Goal: Information Seeking & Learning: Learn about a topic

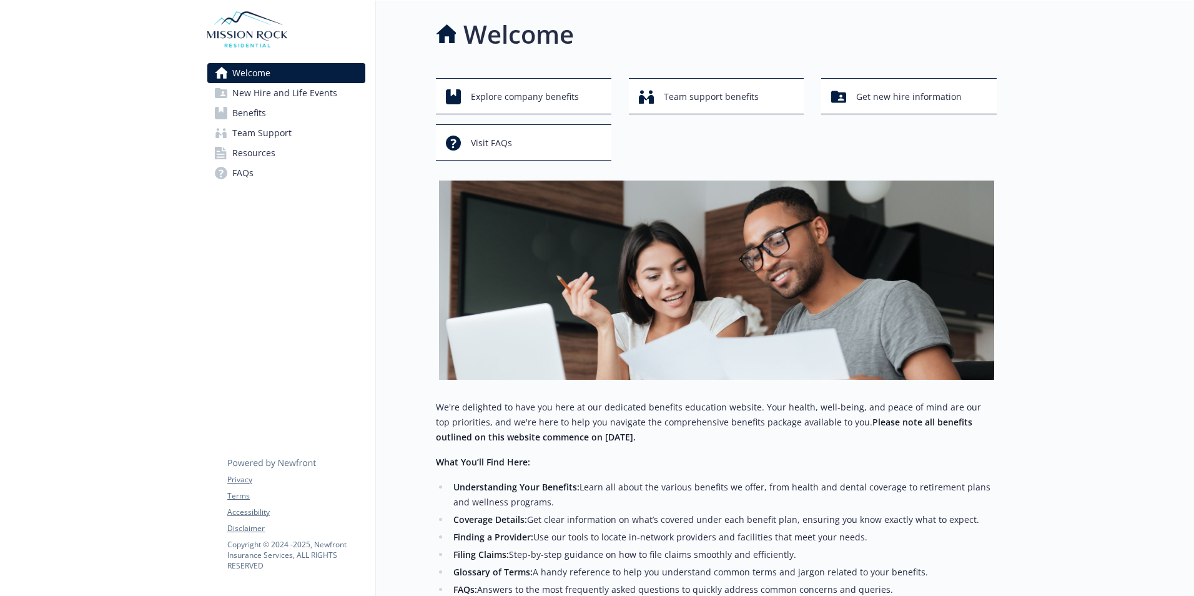
click at [286, 112] on link "Benefits" at bounding box center [286, 113] width 158 height 20
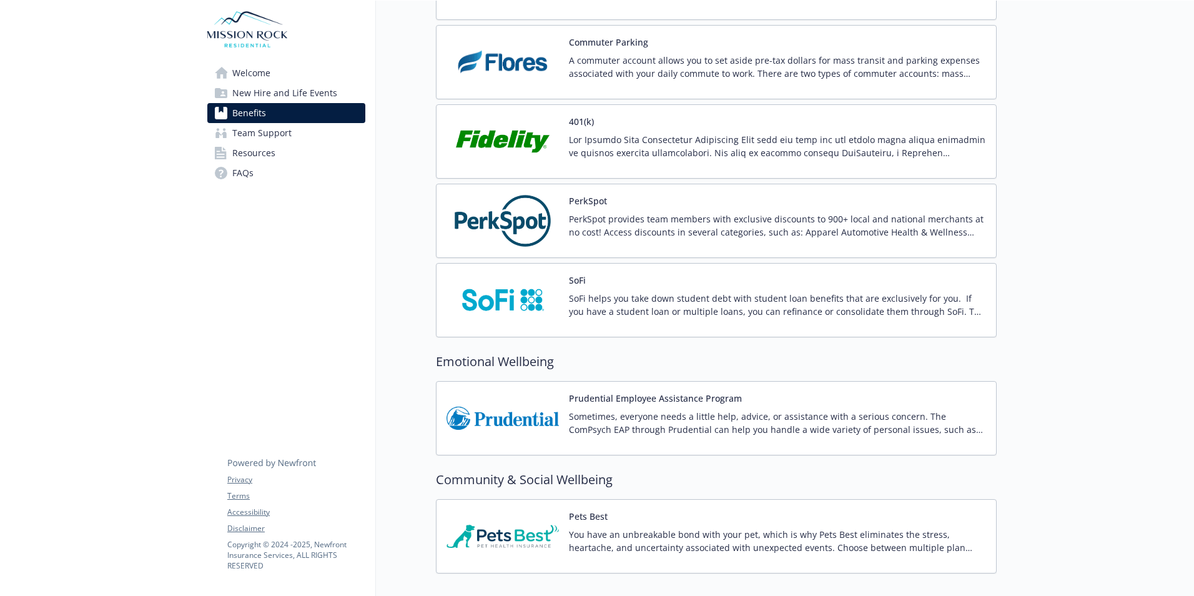
scroll to position [2248, 0]
click at [529, 137] on img at bounding box center [502, 140] width 112 height 53
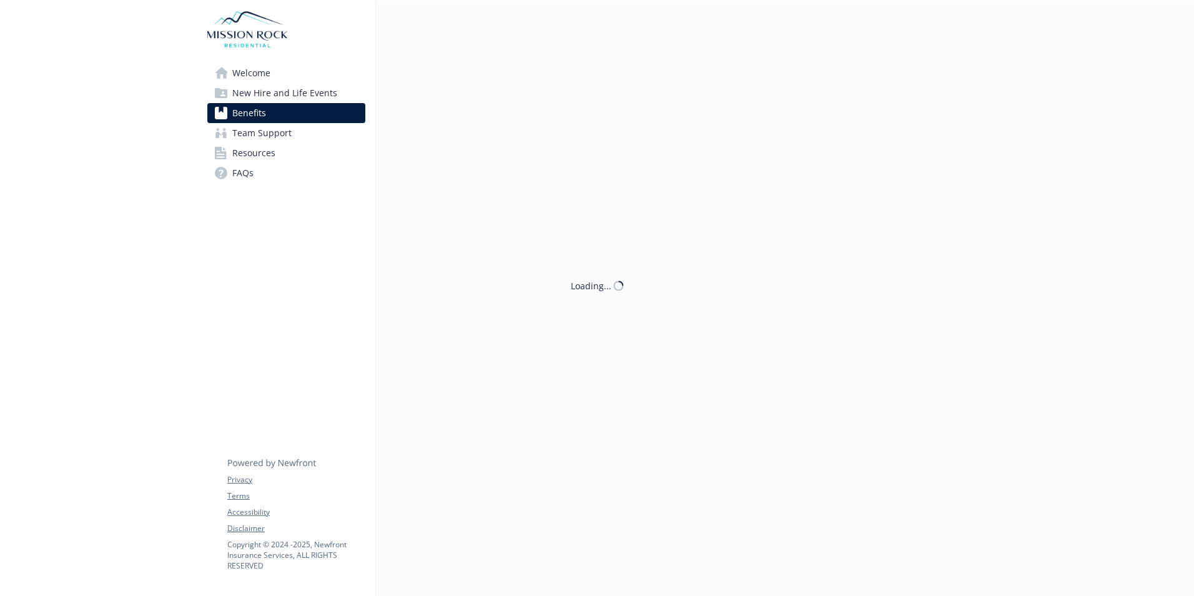
scroll to position [2248, 0]
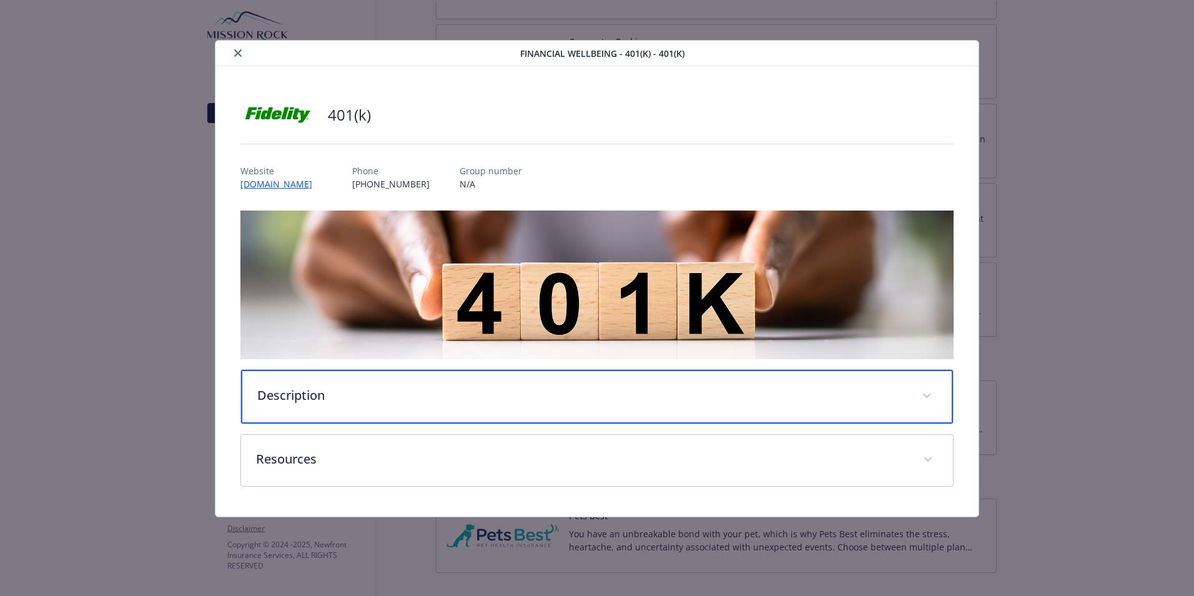
click at [438, 387] on p "Description" at bounding box center [581, 395] width 649 height 19
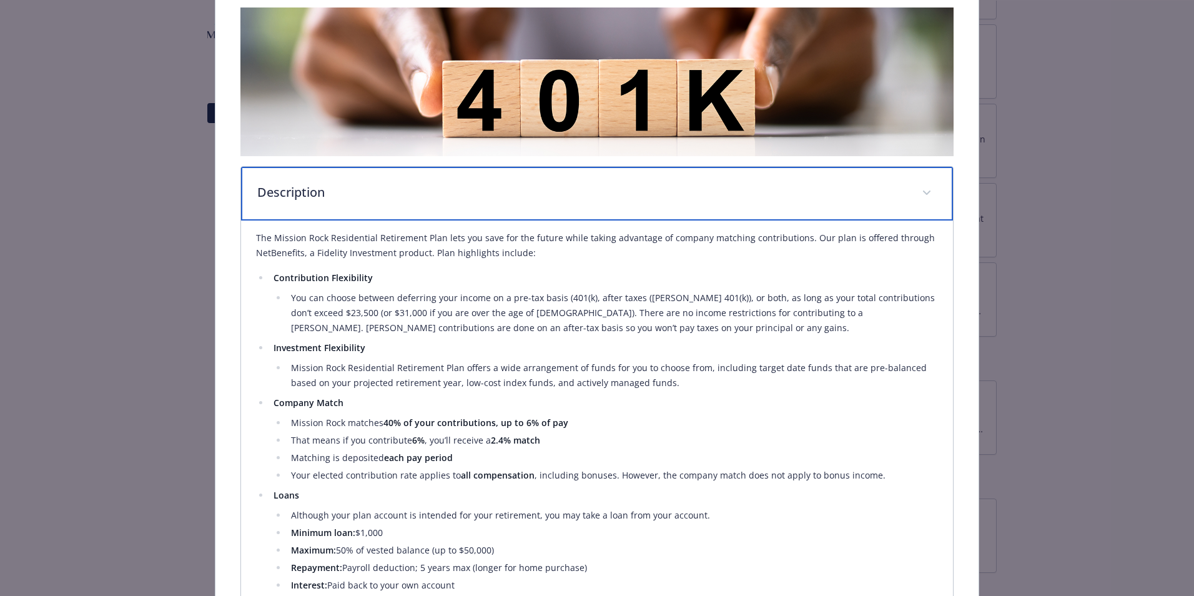
scroll to position [250, 0]
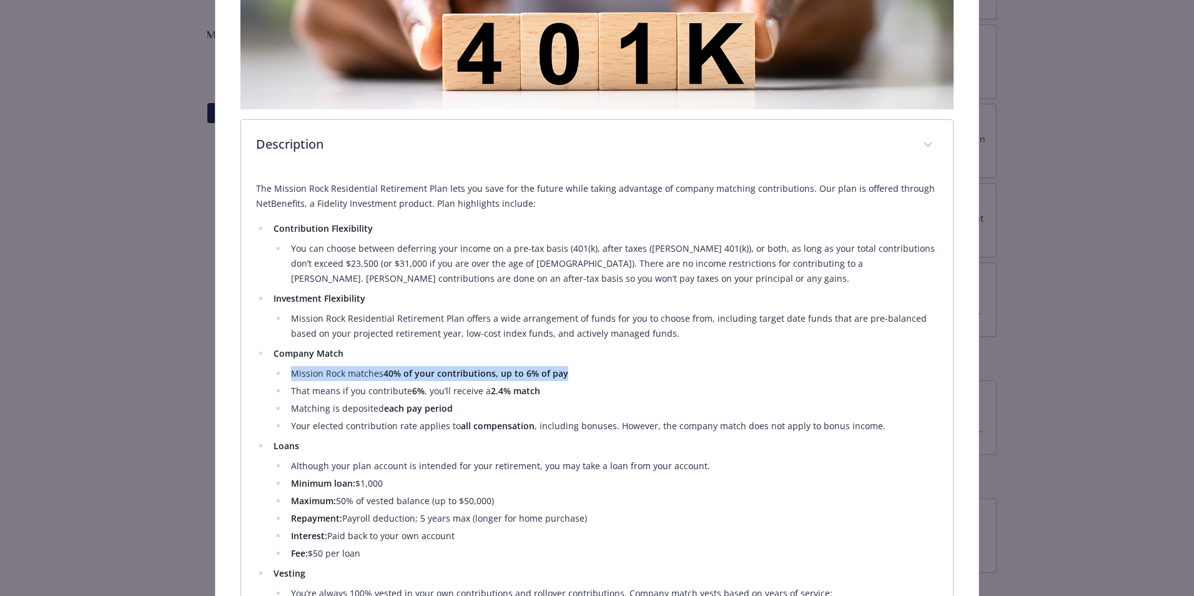
drag, startPoint x: 318, startPoint y: 380, endPoint x: 566, endPoint y: 371, distance: 248.0
click at [566, 371] on ul "Mission Rock matches 40% of your contributions, up to 6% of pay That means if y…" at bounding box center [605, 399] width 664 height 67
click at [292, 387] on li "That means if you contribute 6% , you’ll receive a 2.4% match" at bounding box center [612, 390] width 651 height 15
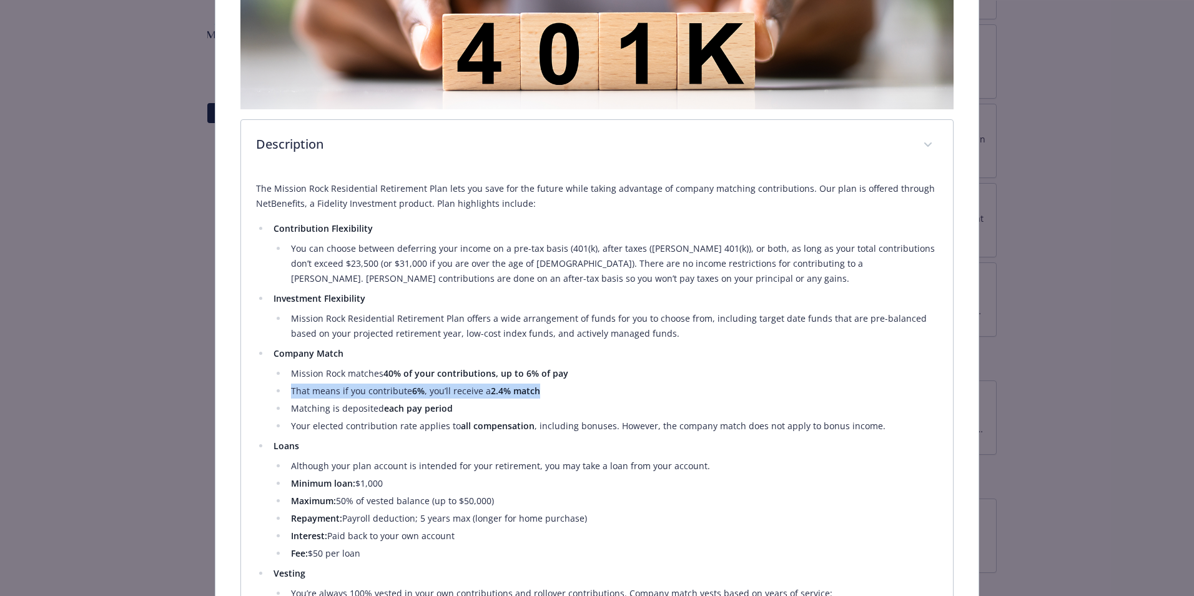
drag, startPoint x: 289, startPoint y: 389, endPoint x: 539, endPoint y: 391, distance: 250.4
click at [539, 391] on li "That means if you contribute 6% , you’ll receive a 2.4% match" at bounding box center [612, 390] width 651 height 15
click at [342, 395] on li "That means if you contribute 6% , you’ll receive a 2.4% match" at bounding box center [612, 390] width 651 height 15
drag, startPoint x: 380, startPoint y: 372, endPoint x: 396, endPoint y: 370, distance: 16.3
click at [396, 370] on li "Mission Rock matches 40% of your contributions, up to 6% of pay" at bounding box center [612, 373] width 651 height 15
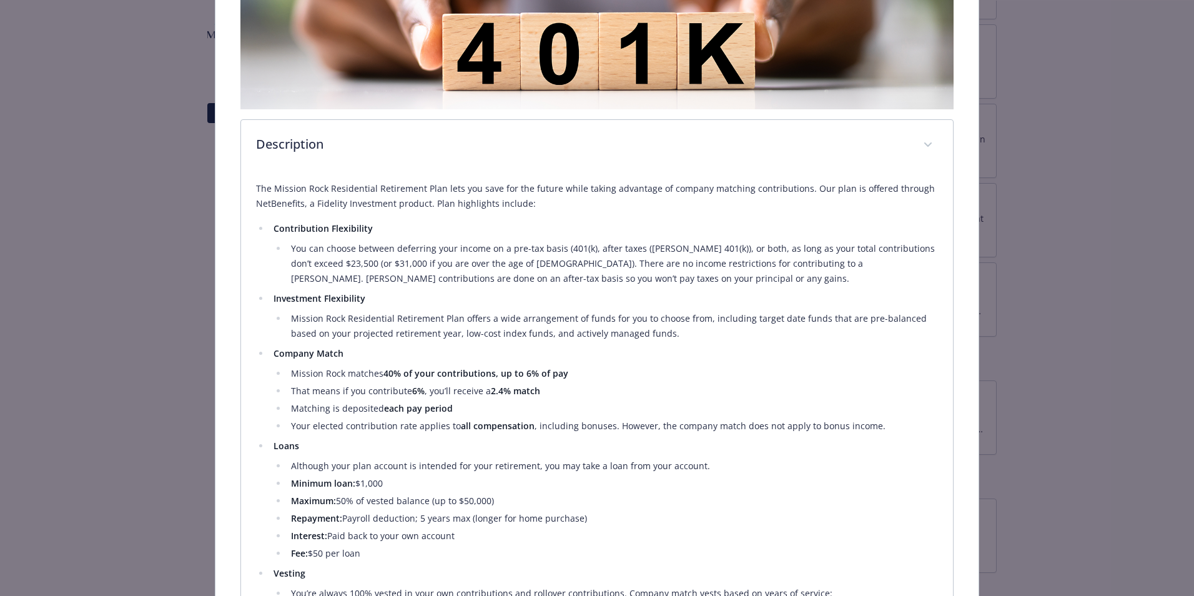
drag, startPoint x: 396, startPoint y: 370, endPoint x: 512, endPoint y: 391, distance: 118.1
click at [512, 391] on strong "2.4% match" at bounding box center [515, 391] width 49 height 12
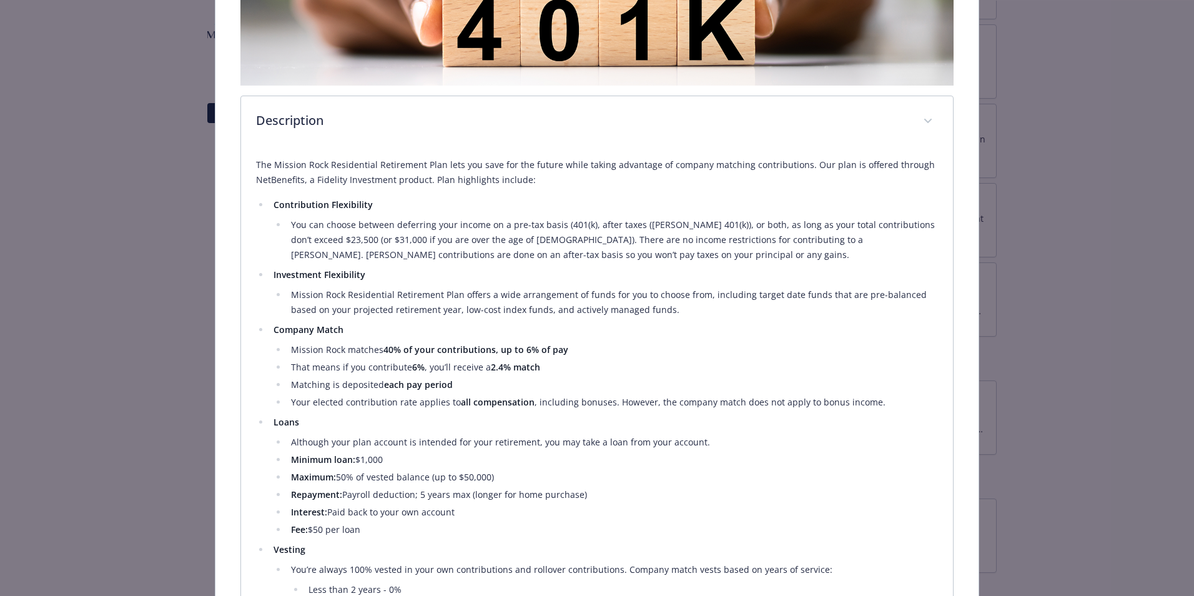
scroll to position [242, 0]
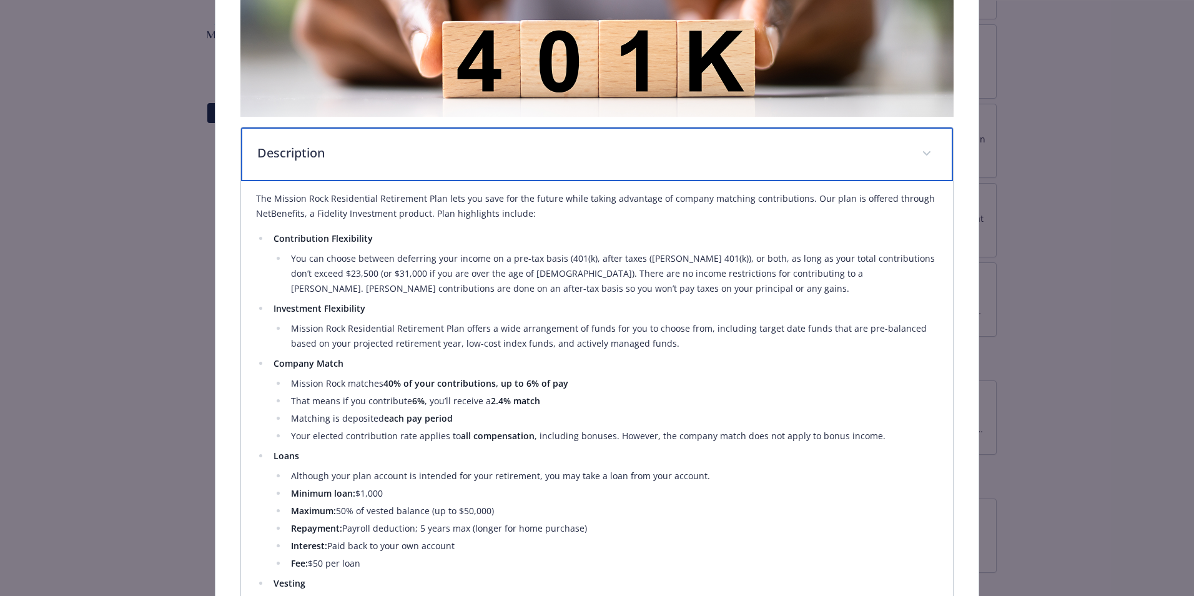
click at [927, 147] on span "details for plan Financial Wellbeing - 401(k) - 401(k)" at bounding box center [927, 154] width 20 height 20
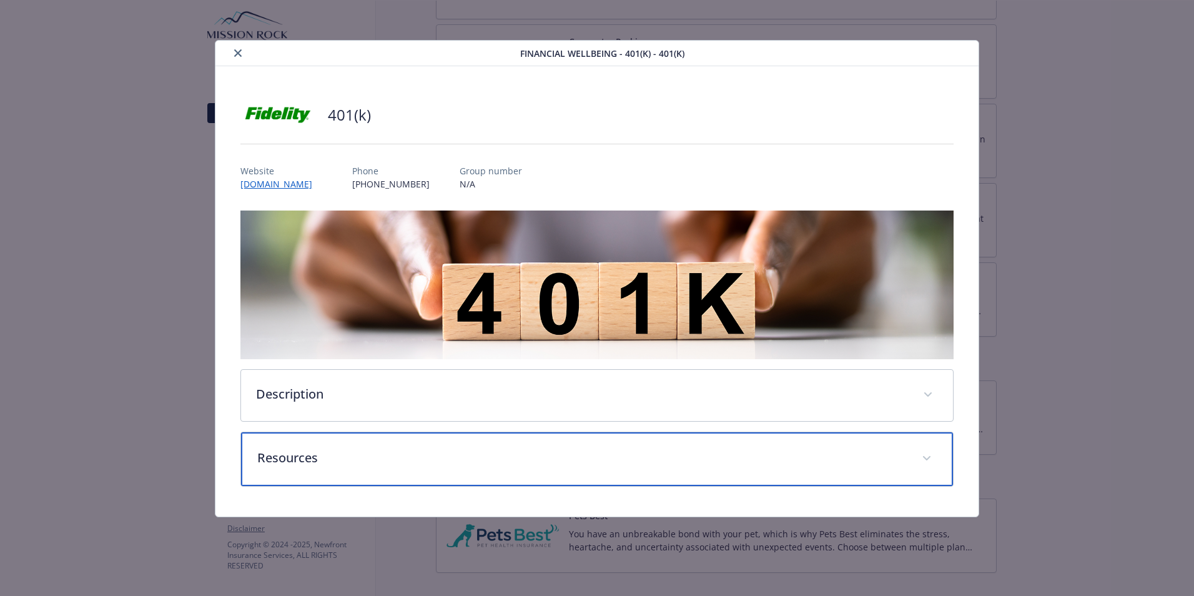
click at [488, 470] on div "Resources" at bounding box center [597, 459] width 712 height 54
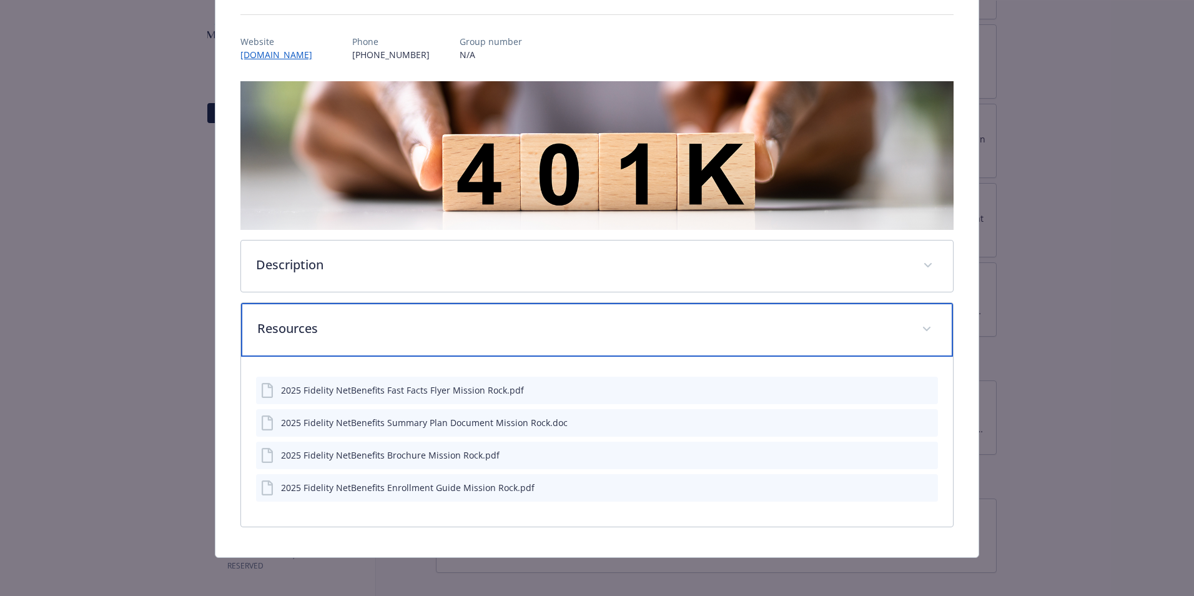
scroll to position [130, 0]
click at [917, 337] on span "details for plan Financial Wellbeing - 401(k) - 401(k)" at bounding box center [927, 328] width 20 height 20
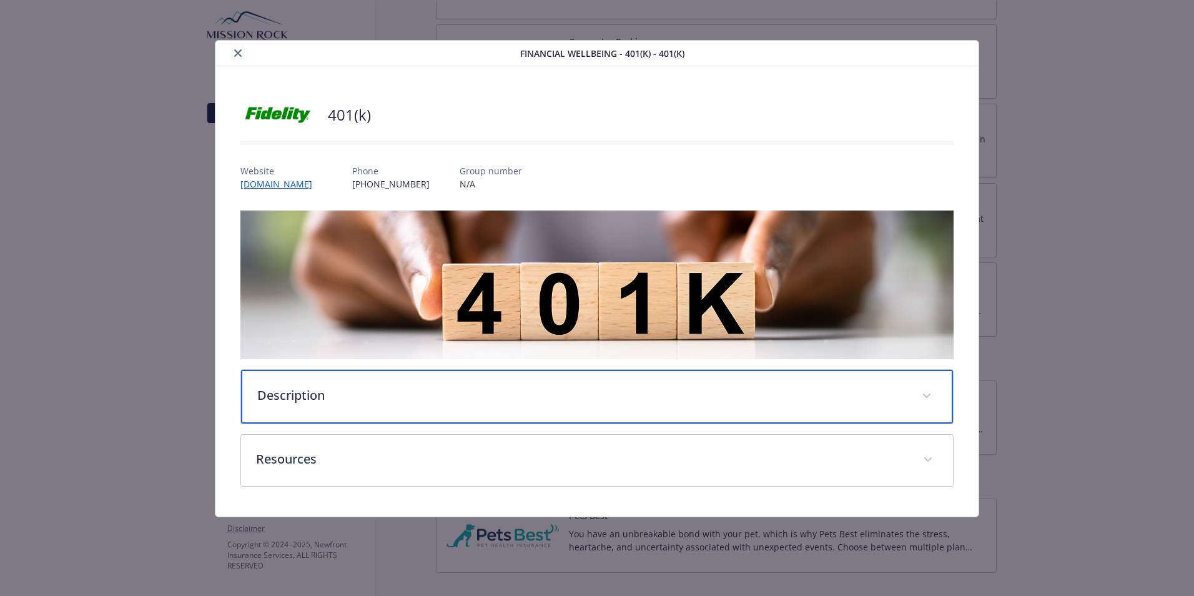
click at [924, 403] on span "details for plan Financial Wellbeing - 401(k) - 401(k)" at bounding box center [927, 396] width 20 height 20
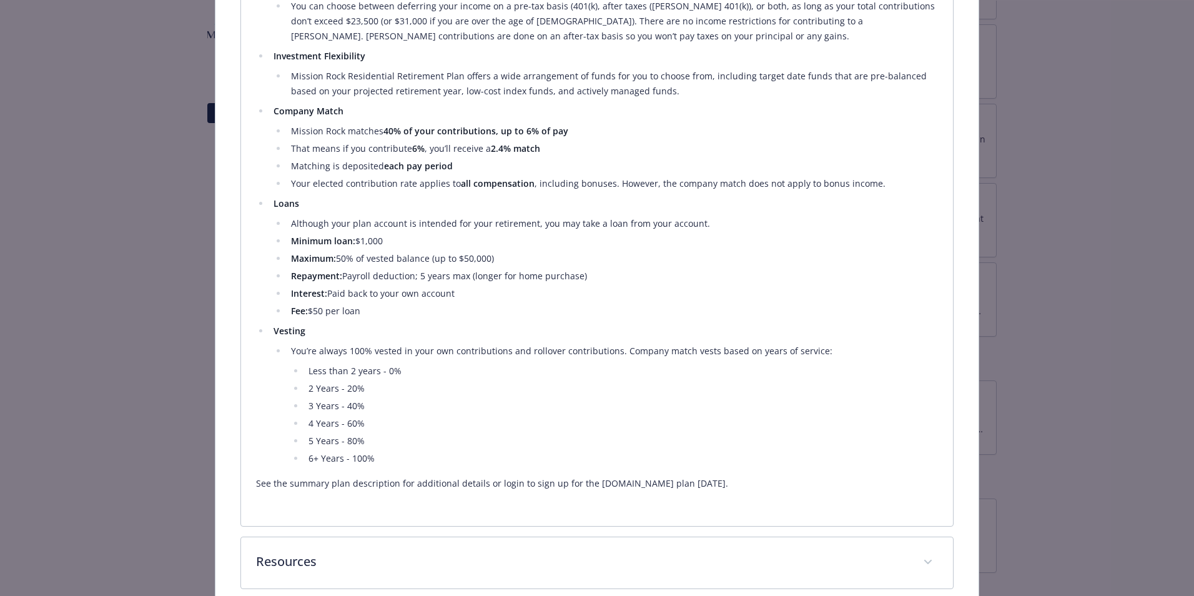
scroll to position [557, 0]
